Goal: Task Accomplishment & Management: Complete application form

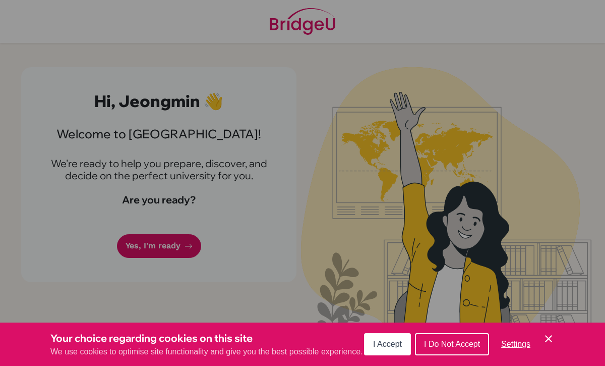
drag, startPoint x: 388, startPoint y: 342, endPoint x: 394, endPoint y: 342, distance: 5.6
click at [394, 342] on span "I Accept" at bounding box center [387, 343] width 29 height 9
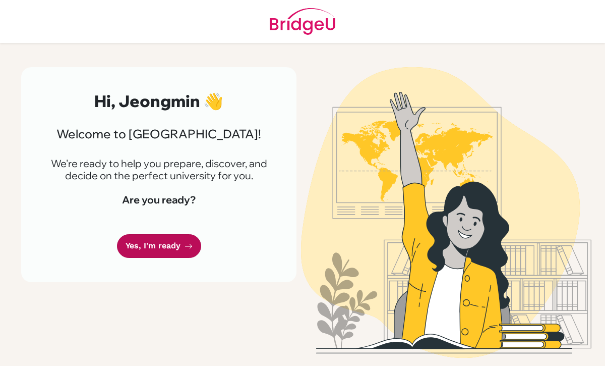
click at [187, 251] on link "Yes, I'm ready" at bounding box center [159, 246] width 84 height 24
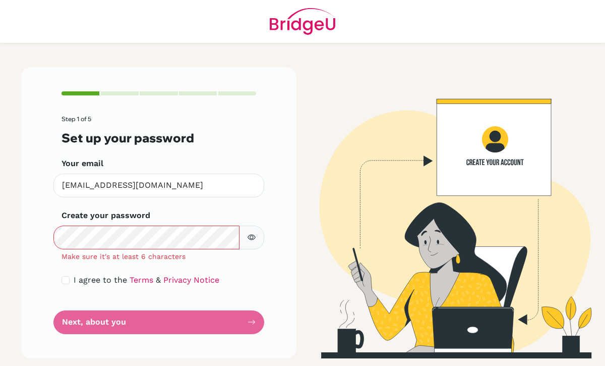
click at [247, 232] on button "button" at bounding box center [251, 237] width 25 height 24
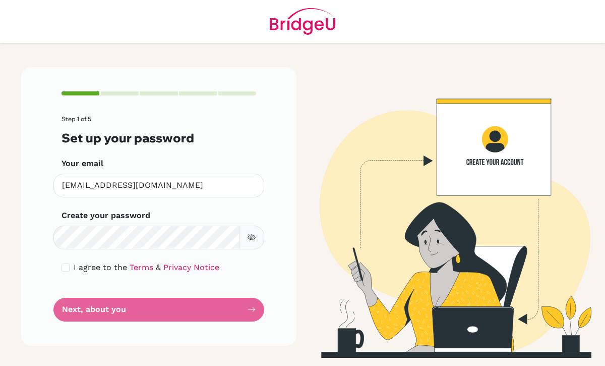
click at [202, 309] on form "Step 1 of 5 Set up your password Your email [EMAIL_ADDRESS][DOMAIN_NAME] Invali…" at bounding box center [159, 217] width 195 height 205
click at [246, 308] on form "Step 1 of 5 Set up your password Your email [EMAIL_ADDRESS][DOMAIN_NAME] Invali…" at bounding box center [159, 217] width 195 height 205
click at [68, 269] on input "checkbox" at bounding box center [66, 267] width 8 height 8
checkbox input "true"
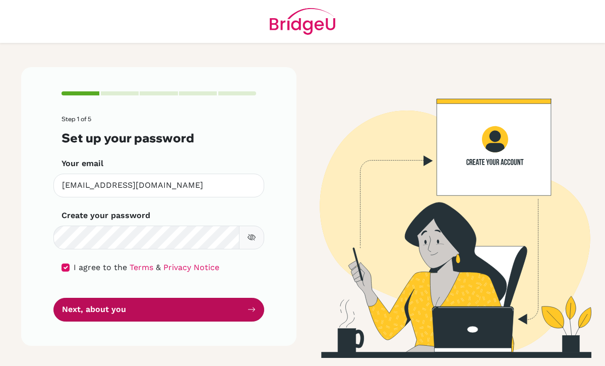
click at [151, 310] on button "Next, about you" at bounding box center [158, 310] width 211 height 24
